Goal: Navigation & Orientation: Find specific page/section

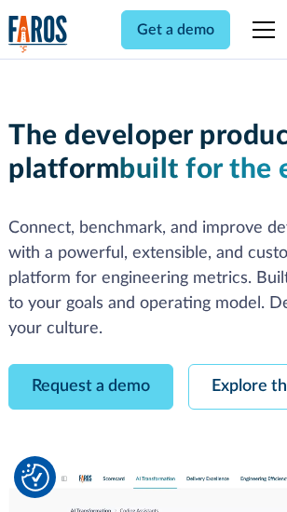
scroll to position [105, 0]
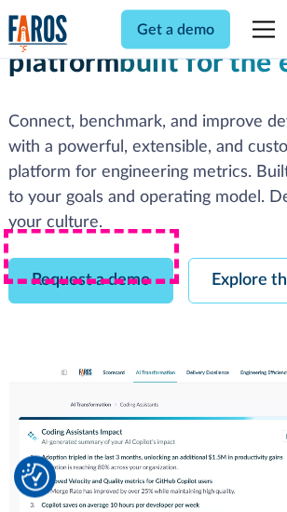
click at [91, 259] on link "Request a demo" at bounding box center [90, 282] width 165 height 46
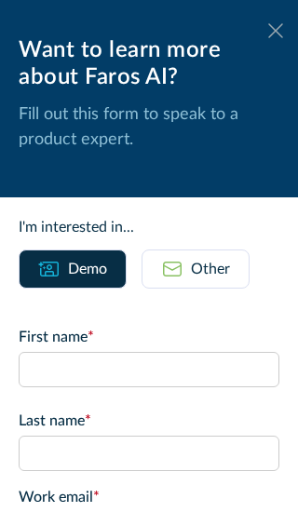
click at [268, 31] on icon at bounding box center [275, 30] width 15 height 14
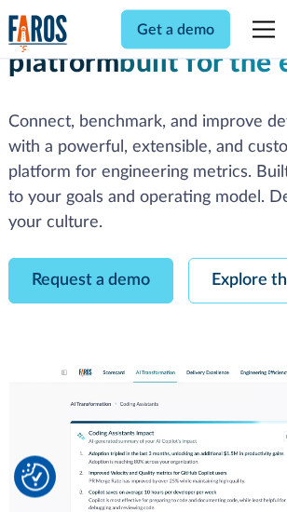
click at [243, 259] on link "Explore the platform" at bounding box center [287, 282] width 198 height 46
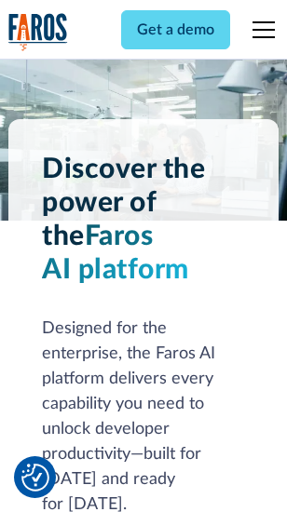
scroll to position [14173, 0]
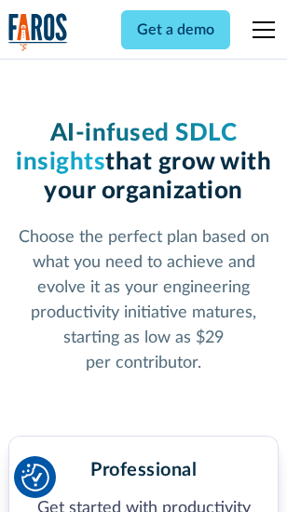
scroll to position [2949, 0]
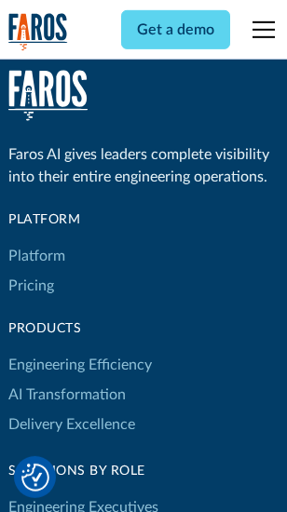
click at [36, 256] on link "Platform" at bounding box center [36, 256] width 57 height 30
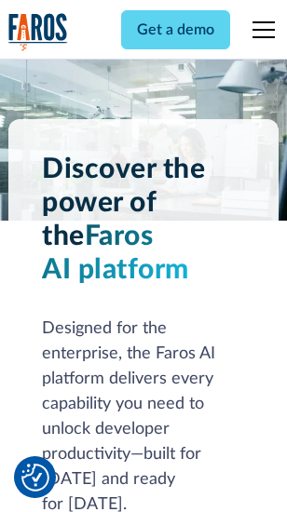
scroll to position [14770, 0]
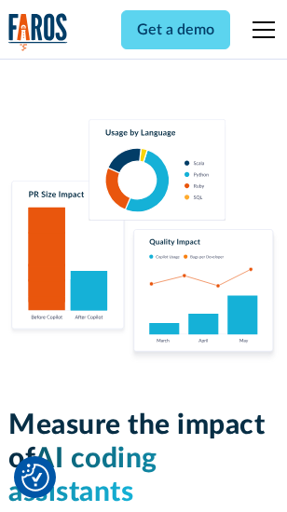
scroll to position [11615, 0]
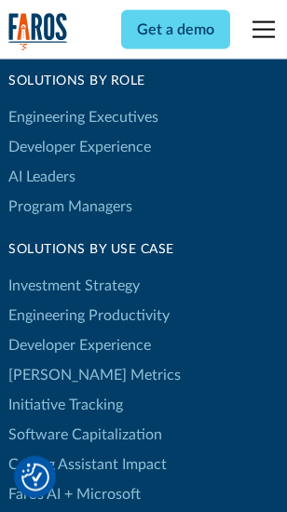
click at [56, 360] on link "[PERSON_NAME] Metrics" at bounding box center [94, 375] width 172 height 30
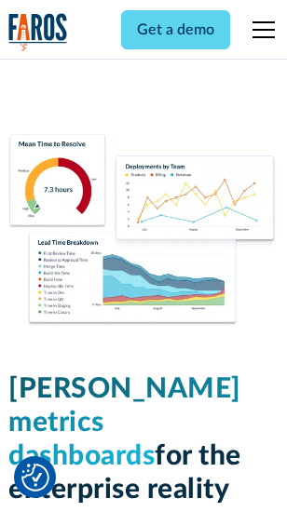
scroll to position [8237, 0]
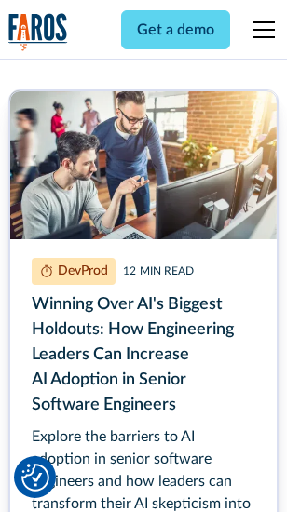
scroll to position [8422, 0]
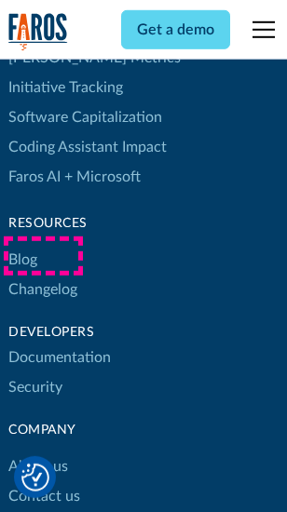
click at [43, 274] on link "Changelog" at bounding box center [42, 289] width 69 height 30
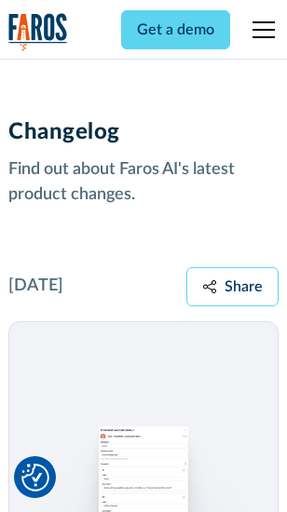
scroll to position [22815, 0]
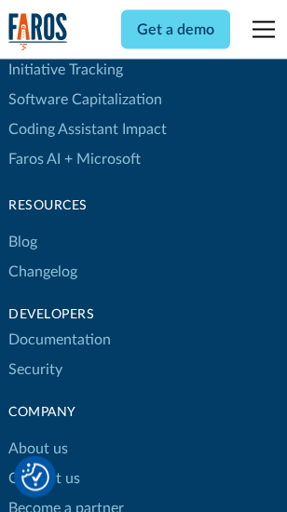
click at [37, 434] on link "About us" at bounding box center [38, 449] width 60 height 30
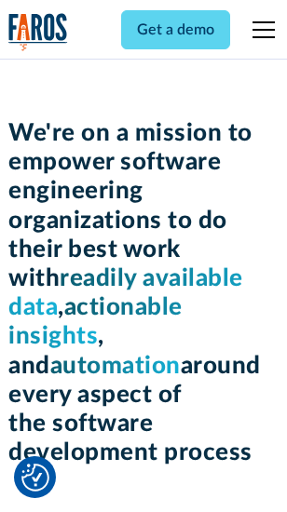
scroll to position [6434, 0]
